Goal: Transaction & Acquisition: Purchase product/service

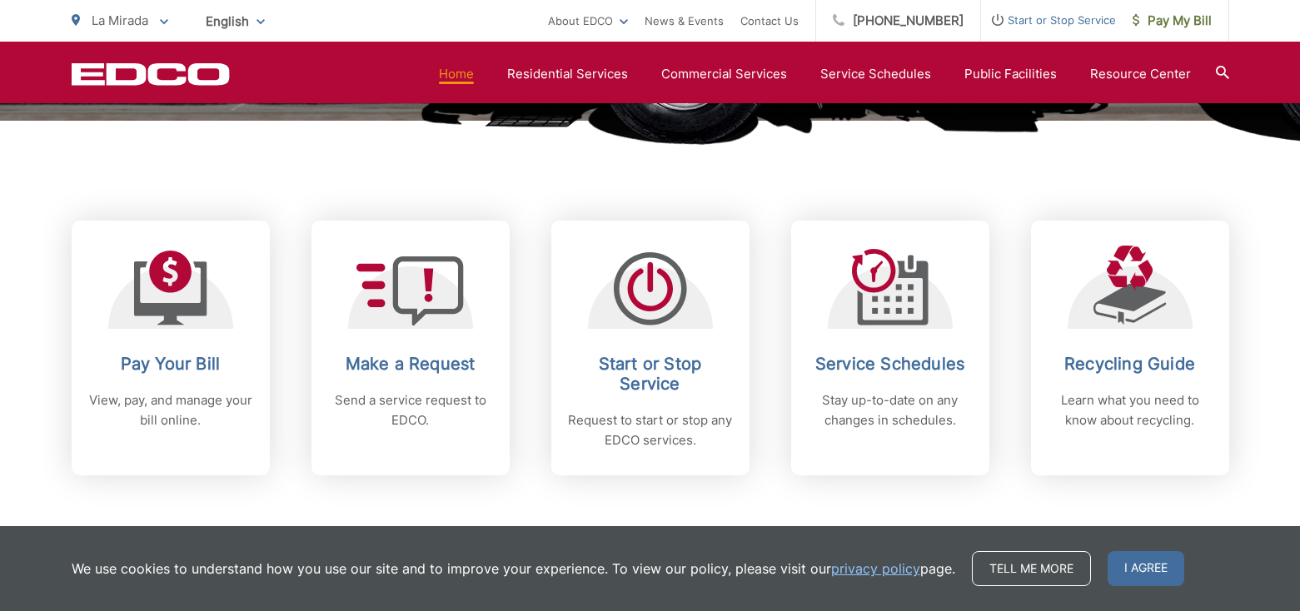
scroll to position [614, 0]
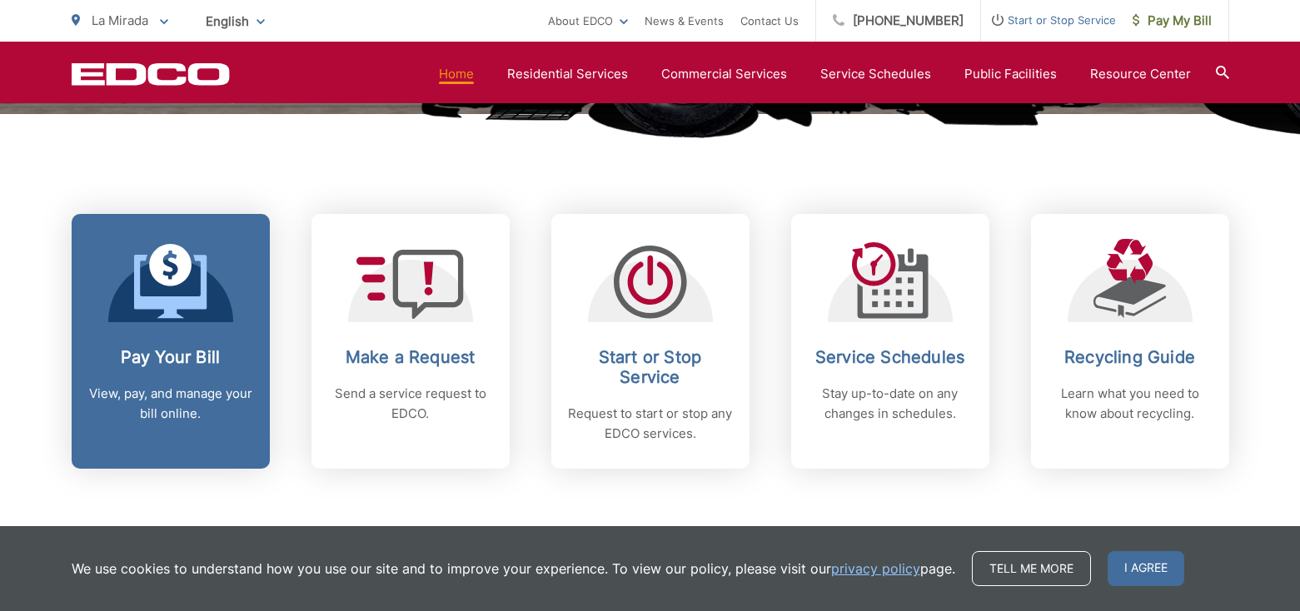
click at [151, 308] on icon at bounding box center [170, 286] width 72 height 63
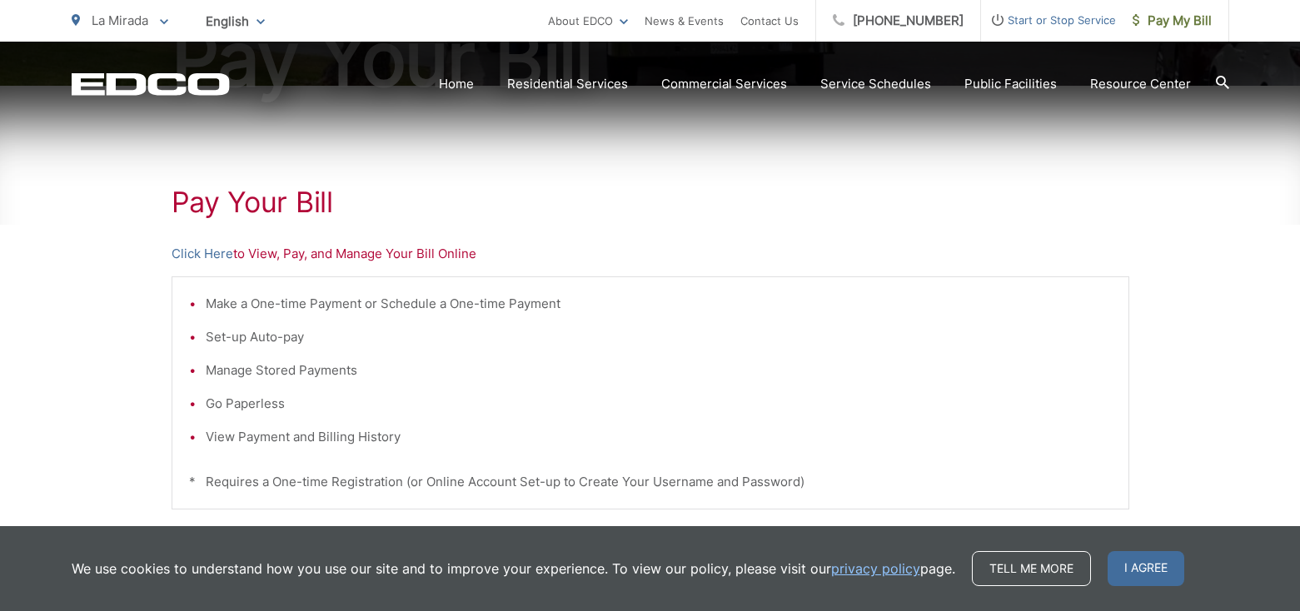
scroll to position [256, 0]
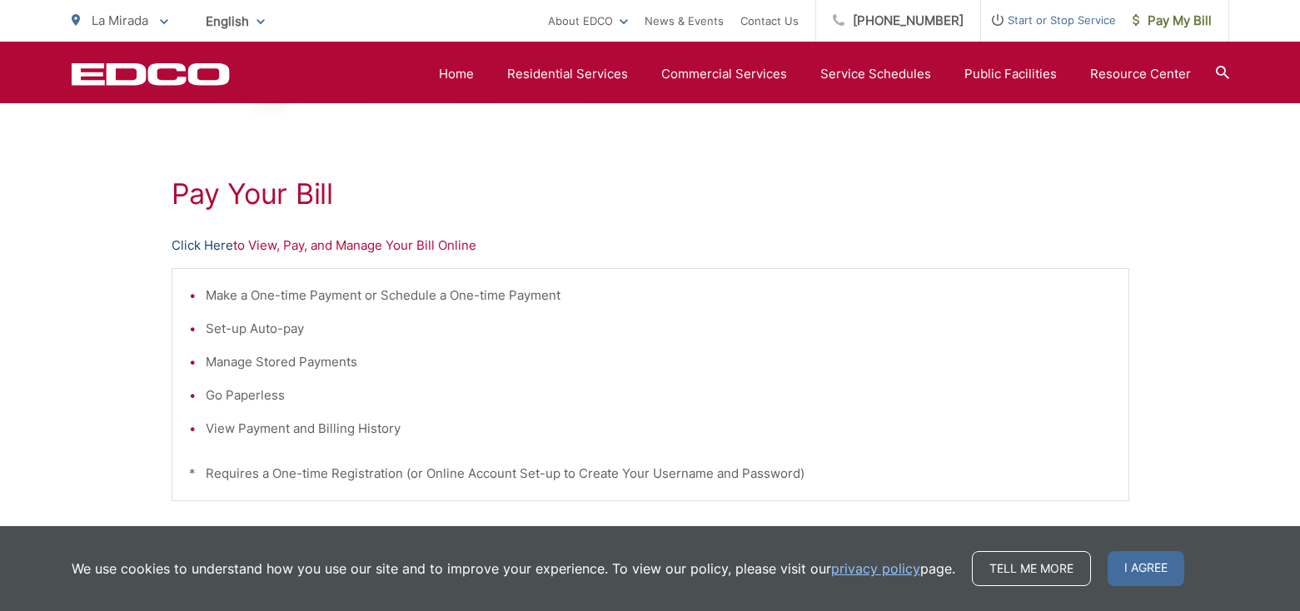
click at [203, 244] on link "Click Here" at bounding box center [202, 246] width 62 height 20
click at [192, 246] on link "Click Here" at bounding box center [202, 246] width 62 height 20
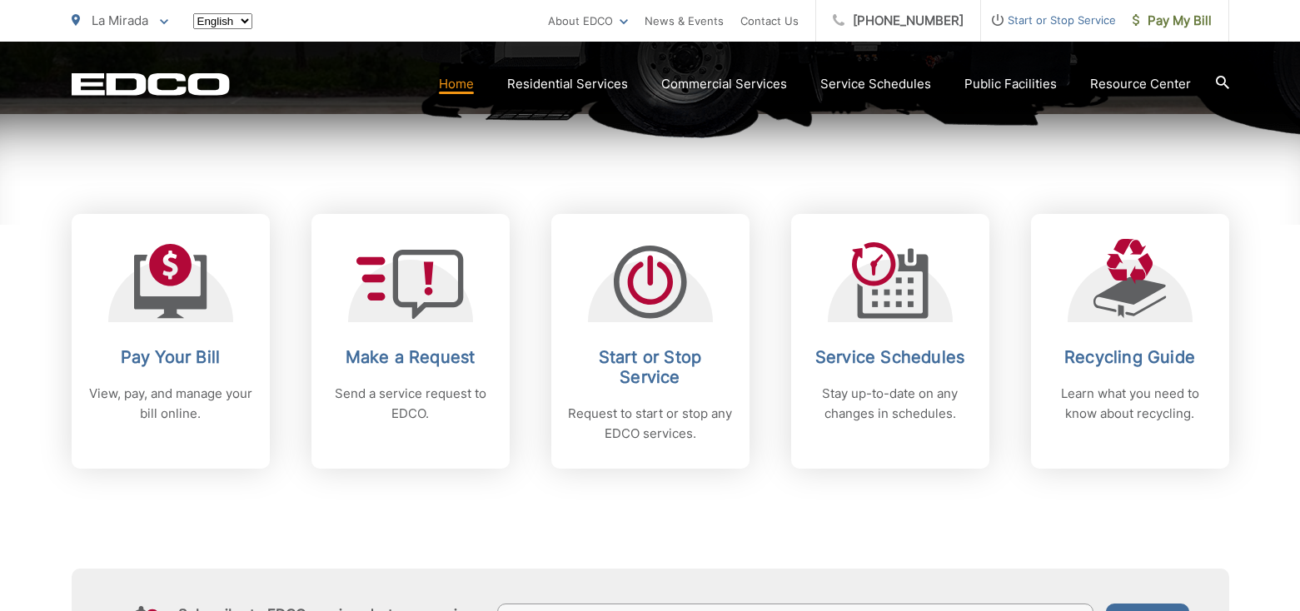
scroll to position [614, 0]
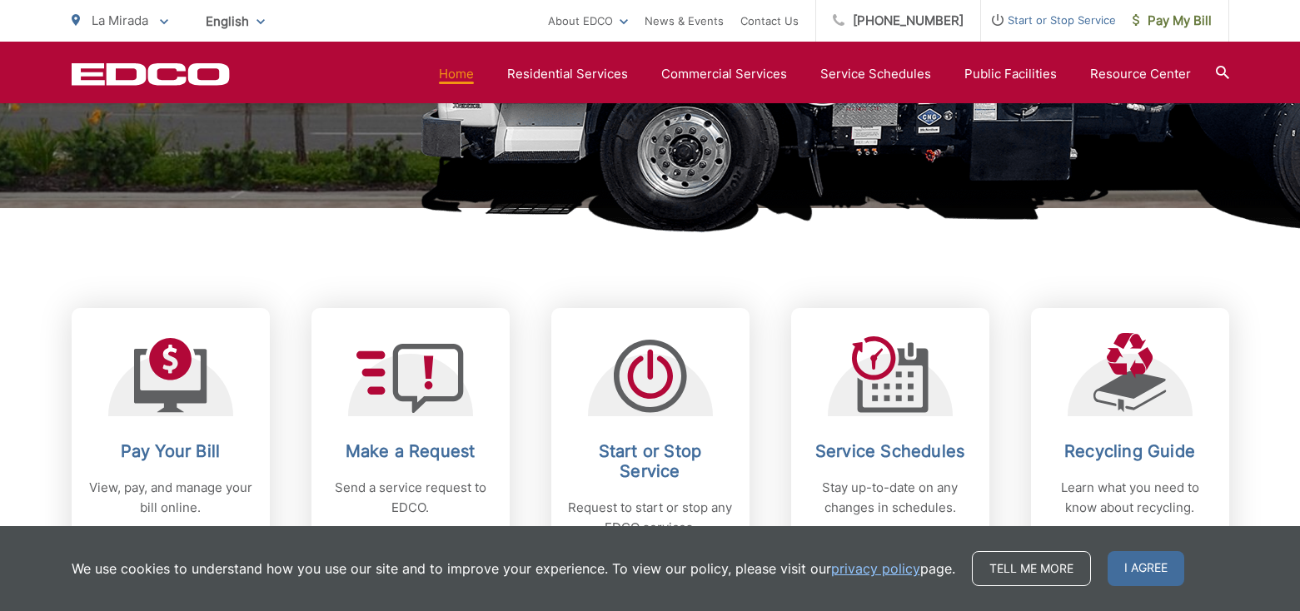
scroll to position [578, 0]
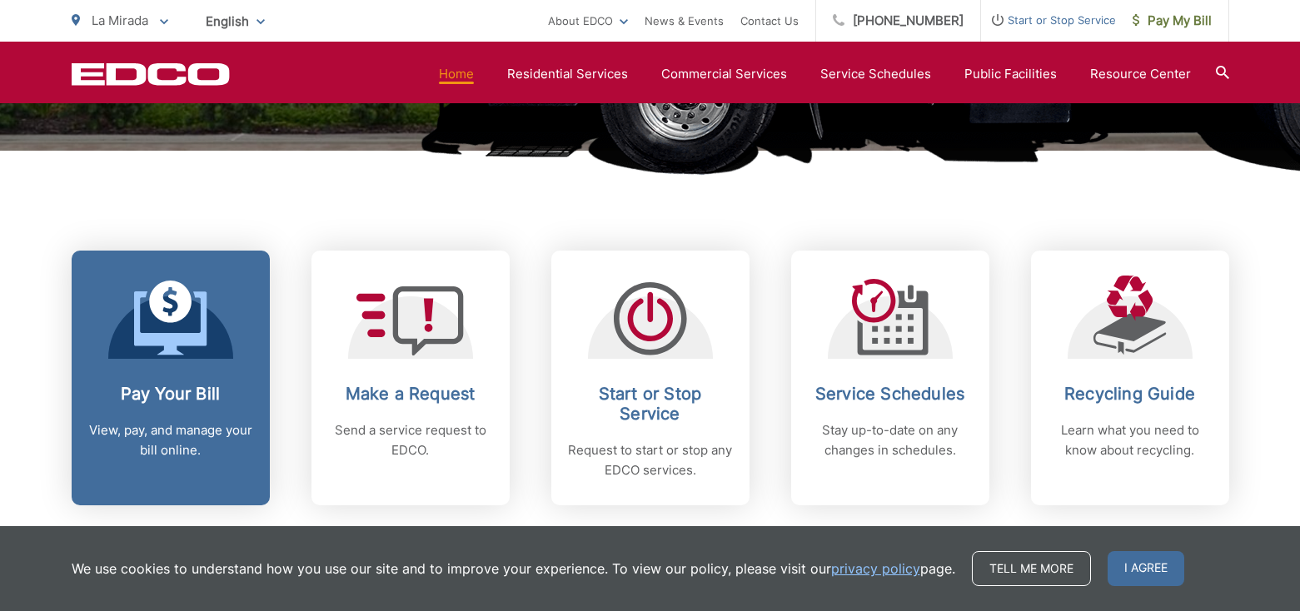
click at [204, 308] on icon at bounding box center [170, 322] width 72 height 63
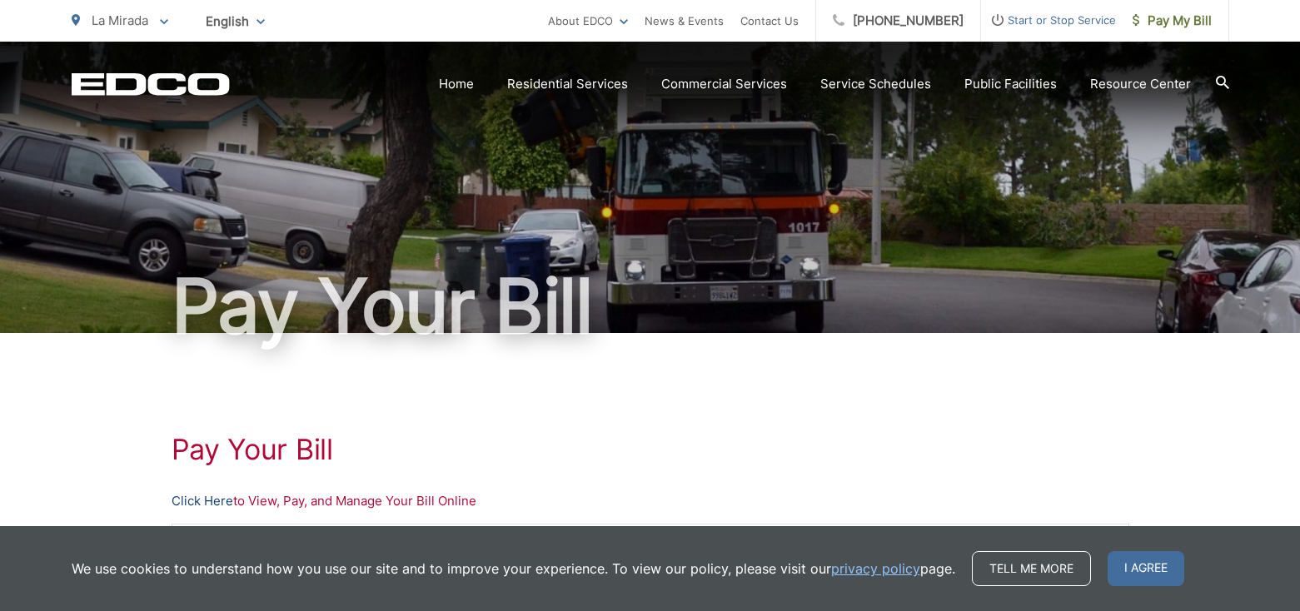
click at [207, 506] on link "Click Here" at bounding box center [202, 501] width 62 height 20
